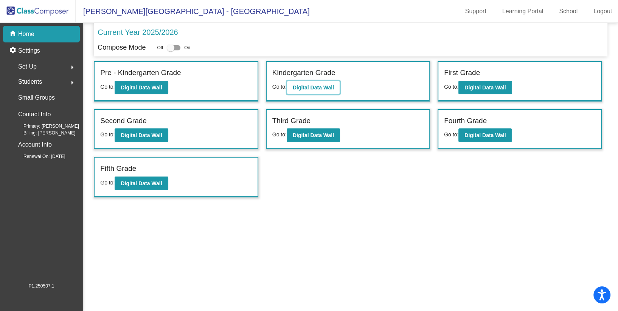
click at [323, 87] on b "Digital Data Wall" at bounding box center [313, 87] width 41 height 6
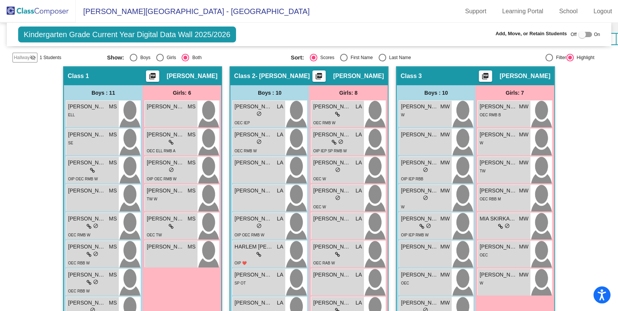
scroll to position [192, 0]
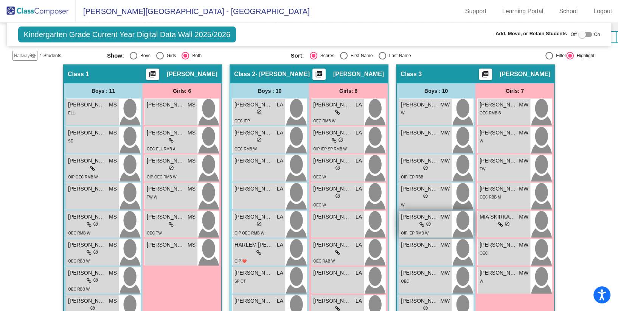
click at [434, 221] on div "lock do_not_disturb_alt" at bounding box center [425, 225] width 49 height 8
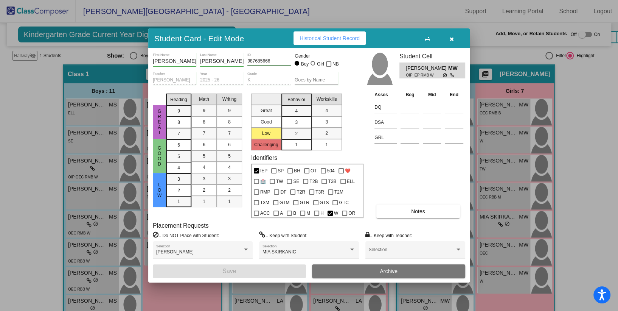
click at [397, 19] on div at bounding box center [309, 155] width 618 height 311
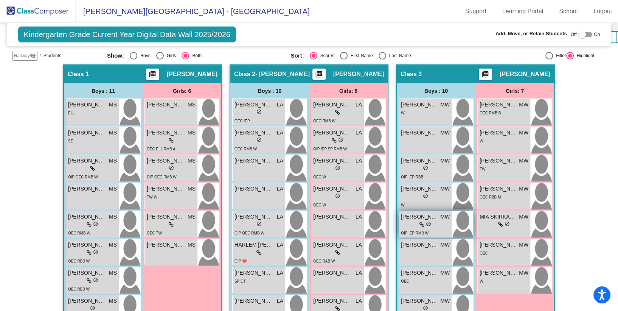
click at [435, 221] on div "lock do_not_disturb_alt" at bounding box center [425, 225] width 49 height 8
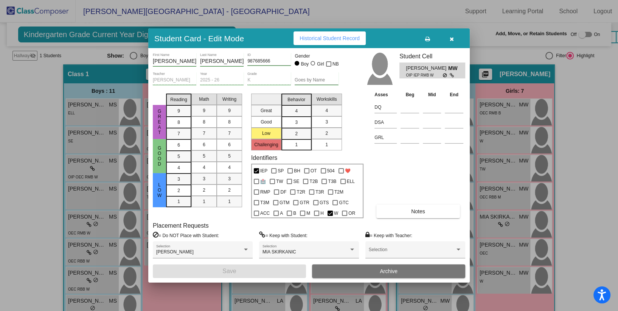
click at [452, 38] on icon "button" at bounding box center [452, 38] width 4 height 5
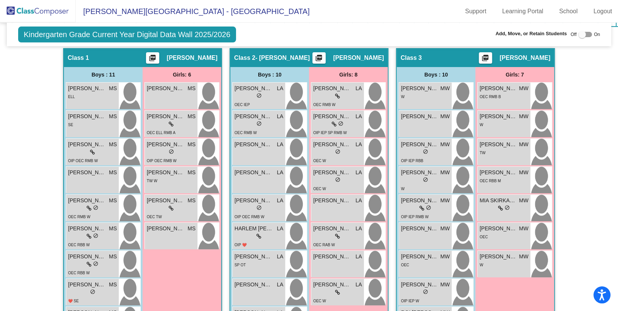
scroll to position [209, 0]
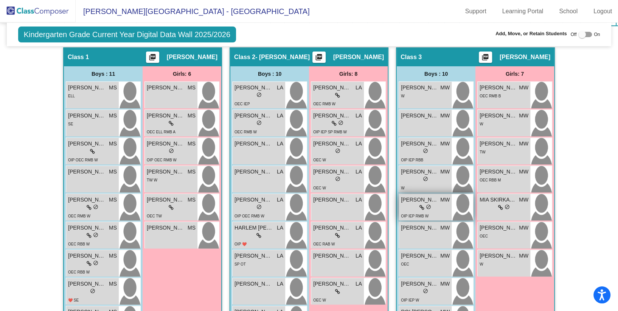
click at [431, 205] on div "lock do_not_disturb_alt" at bounding box center [425, 208] width 49 height 8
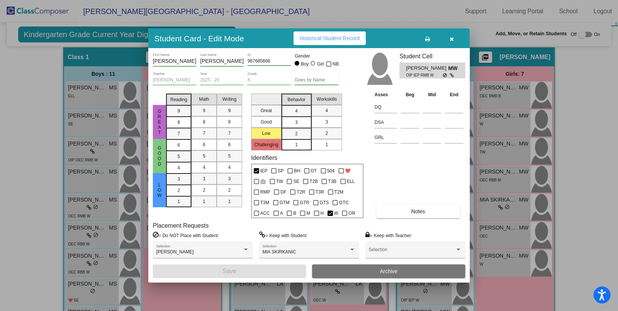
click at [454, 35] on span "button" at bounding box center [452, 38] width 4 height 6
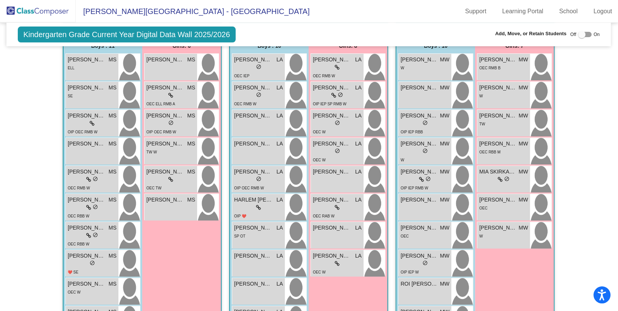
scroll to position [237, 3]
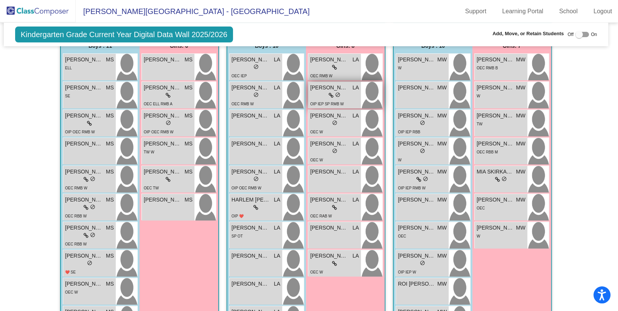
click at [335, 94] on span "do_not_disturb_alt" at bounding box center [337, 94] width 5 height 5
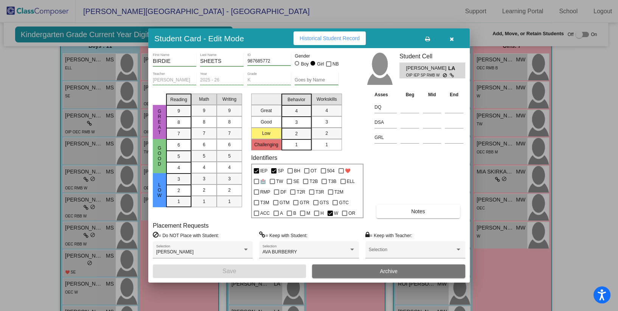
click at [452, 40] on icon "button" at bounding box center [452, 38] width 4 height 5
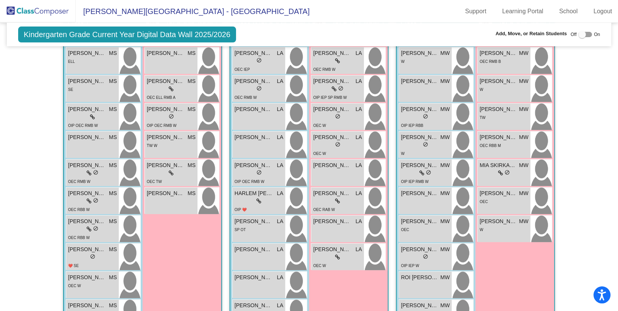
scroll to position [245, 0]
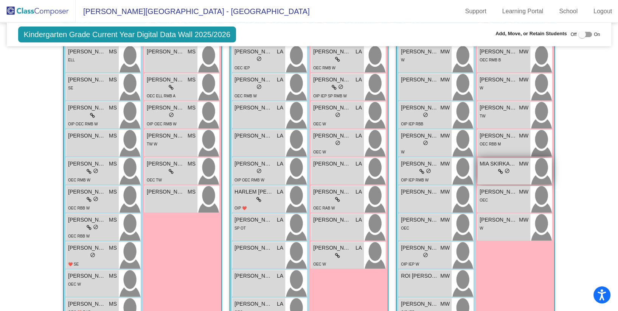
click at [494, 169] on div "lock do_not_disturb_alt" at bounding box center [504, 172] width 49 height 8
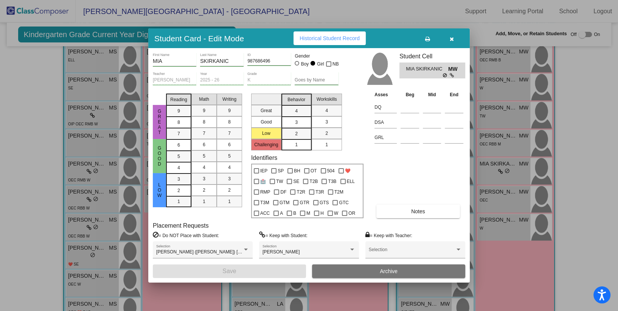
click at [454, 36] on button "button" at bounding box center [452, 38] width 24 height 14
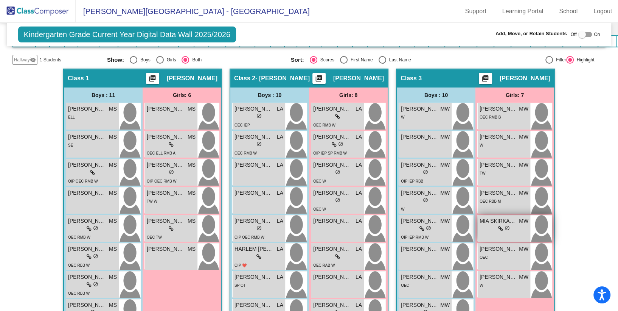
scroll to position [182, 0]
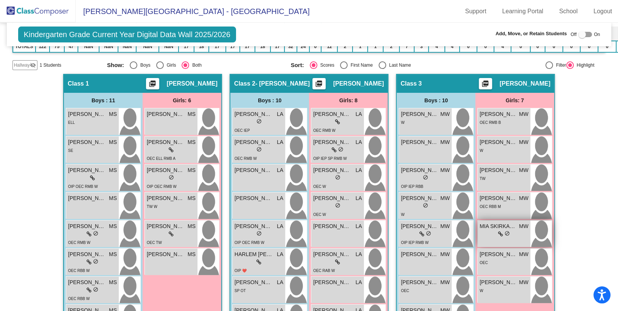
click at [496, 238] on div "MIA SKIRKANIC MW lock do_not_disturb_alt" at bounding box center [504, 233] width 53 height 26
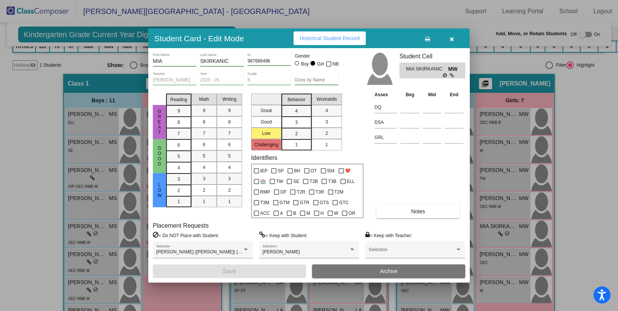
click at [452, 39] on icon "button" at bounding box center [452, 38] width 4 height 5
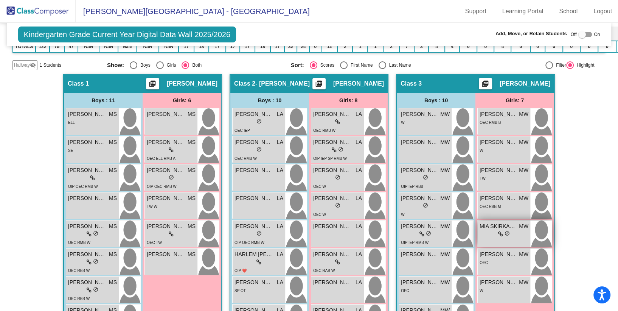
click at [486, 227] on span "MIA SKIRKANIC" at bounding box center [499, 226] width 38 height 8
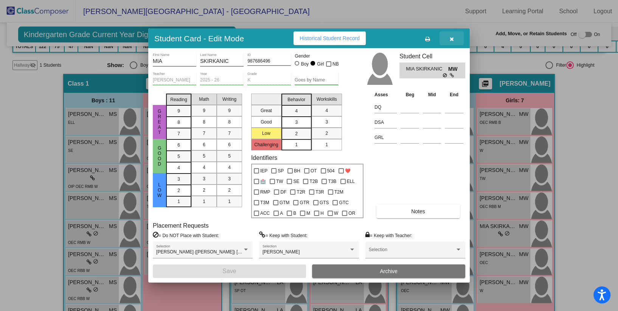
click at [453, 39] on icon "button" at bounding box center [452, 38] width 4 height 5
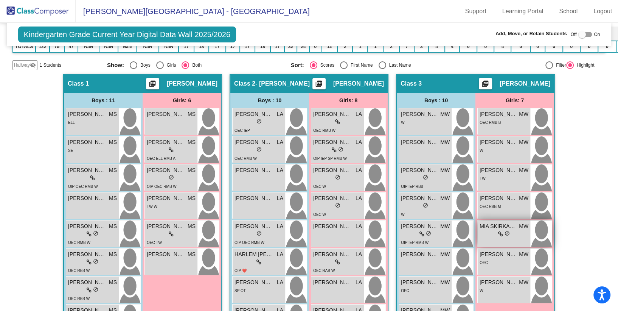
click at [483, 233] on div "lock do_not_disturb_alt" at bounding box center [504, 234] width 49 height 8
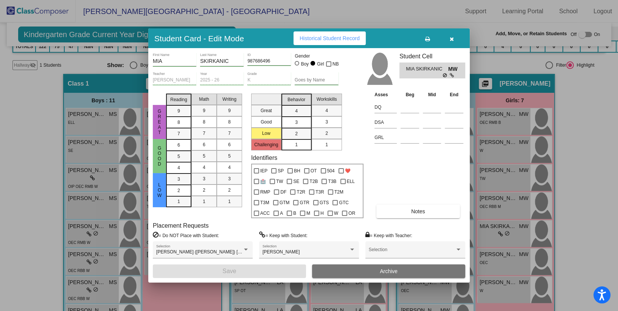
click at [453, 39] on icon "button" at bounding box center [452, 38] width 4 height 5
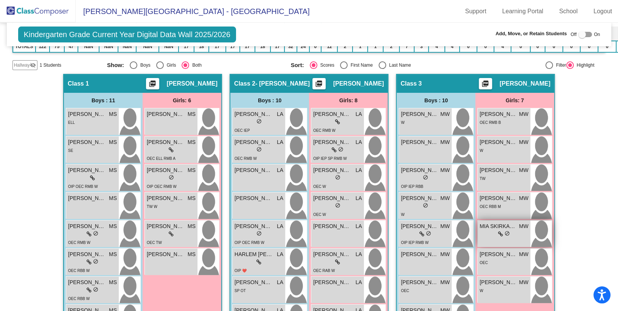
click at [487, 230] on div "lock do_not_disturb_alt" at bounding box center [504, 234] width 49 height 8
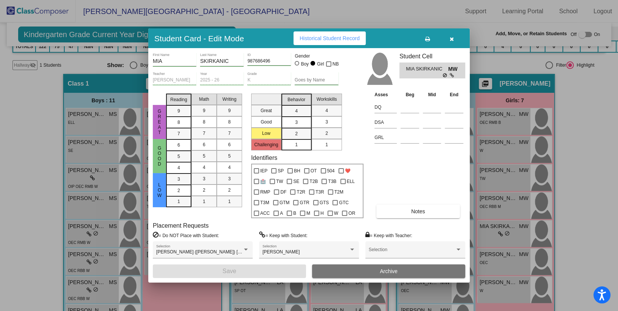
click at [447, 40] on button "button" at bounding box center [452, 38] width 24 height 14
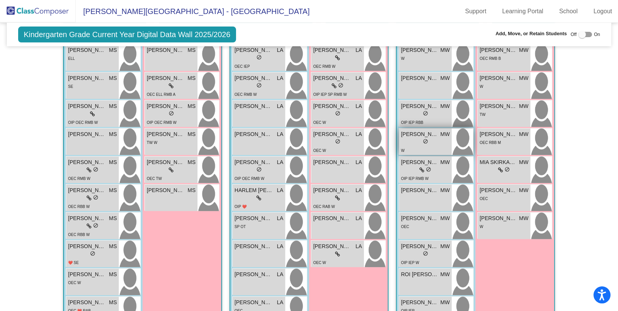
scroll to position [251, 0]
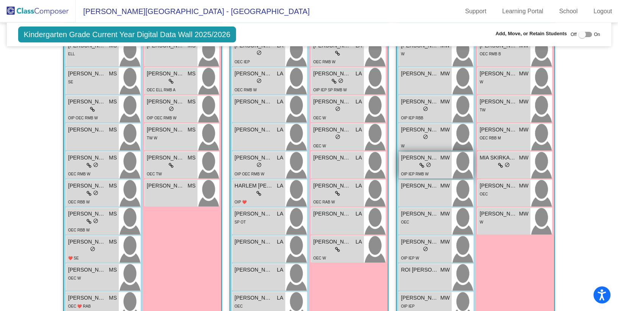
click at [426, 166] on div "lock do_not_disturb_alt" at bounding box center [426, 166] width 12 height 8
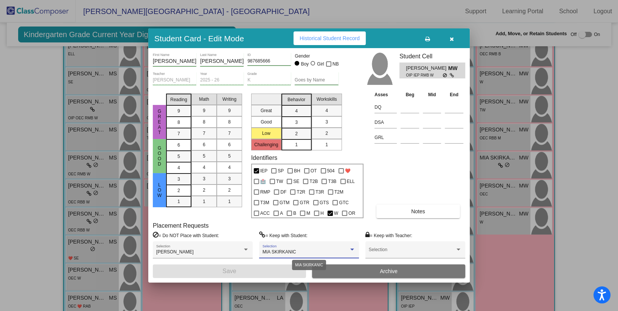
click at [351, 248] on div at bounding box center [352, 249] width 7 height 5
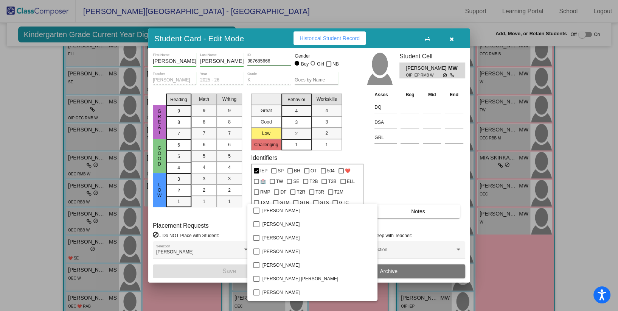
scroll to position [1048, 0]
click at [426, 175] on div at bounding box center [309, 155] width 618 height 311
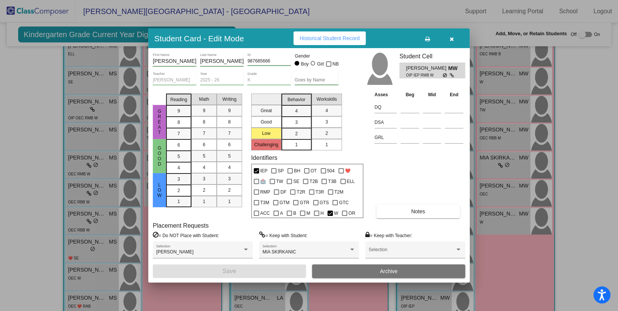
click at [414, 178] on div "Asses Beg Mid End DQ DSA GRL Notes" at bounding box center [419, 154] width 93 height 128
click at [456, 40] on button "button" at bounding box center [452, 38] width 24 height 14
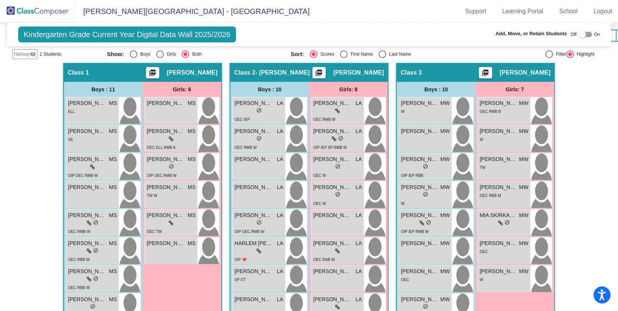
scroll to position [192, 0]
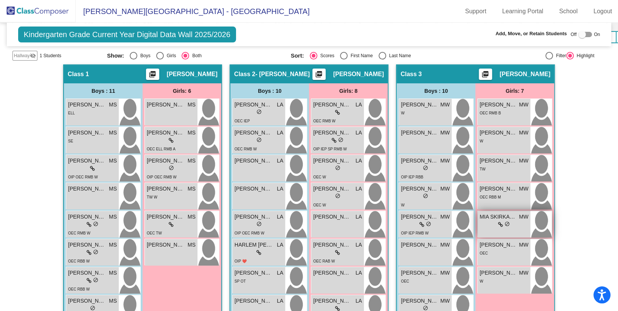
click at [525, 227] on div "MIA SKIRKANIC MW lock do_not_disturb_alt" at bounding box center [504, 224] width 53 height 26
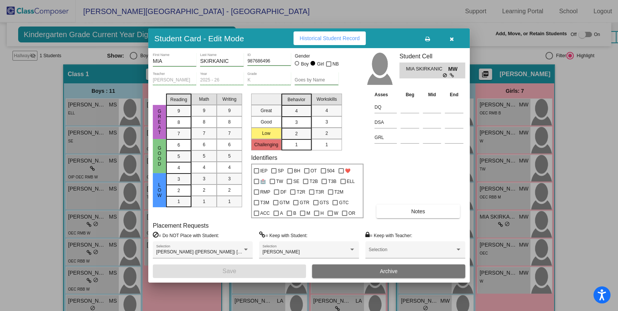
click at [455, 40] on button "button" at bounding box center [452, 38] width 24 height 14
